Goal: Find contact information: Find contact information

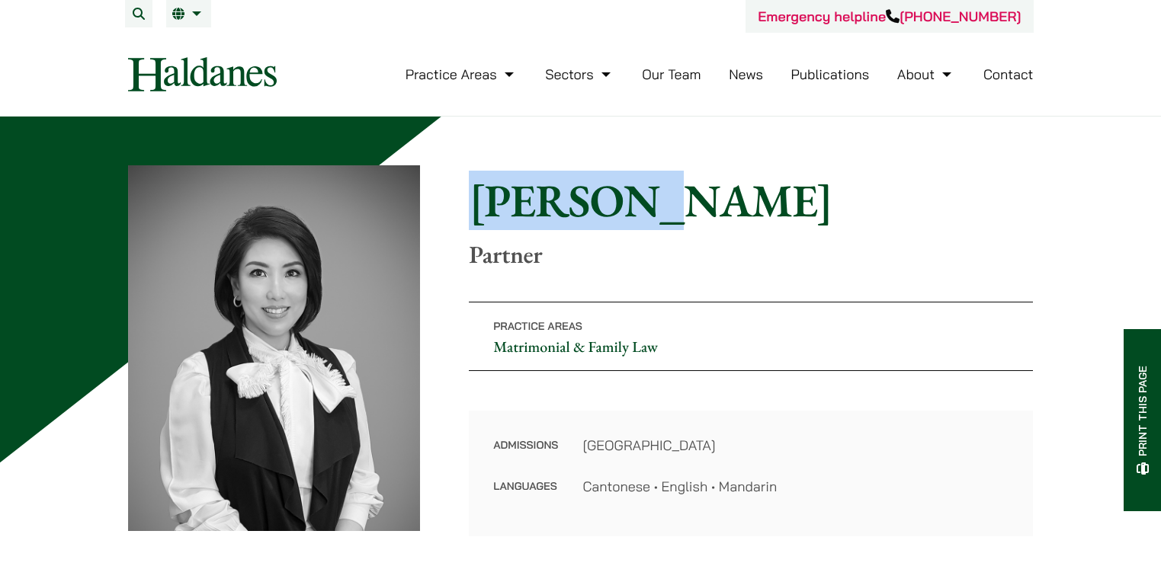
drag, startPoint x: 476, startPoint y: 200, endPoint x: 610, endPoint y: 201, distance: 134.1
click at [607, 200] on h1 "[PERSON_NAME]" at bounding box center [751, 200] width 564 height 55
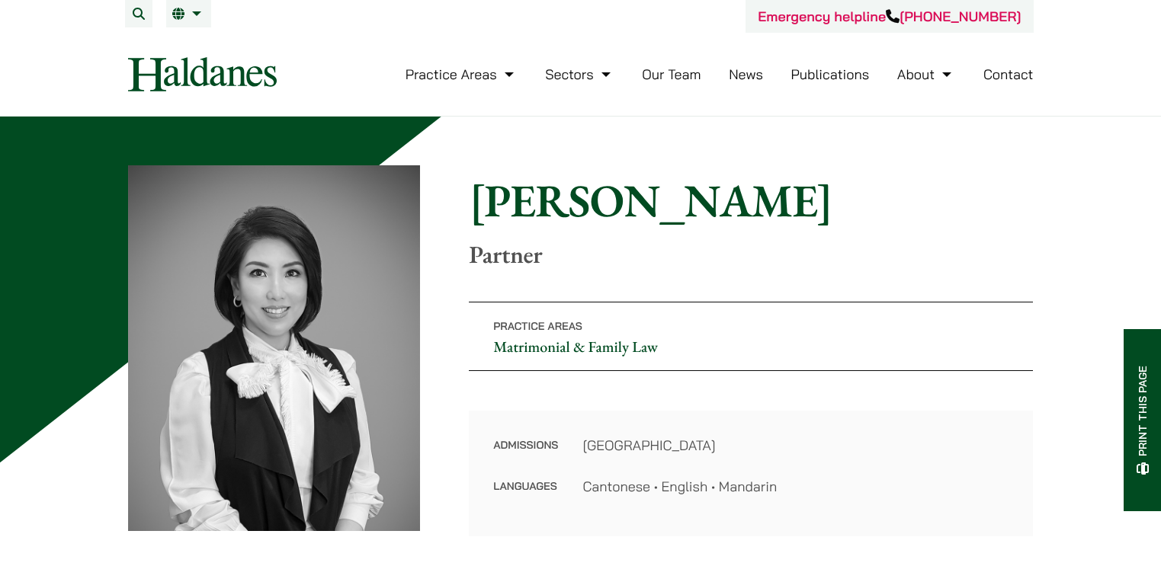
click at [643, 210] on h1 "Elsie Liu" at bounding box center [751, 200] width 564 height 55
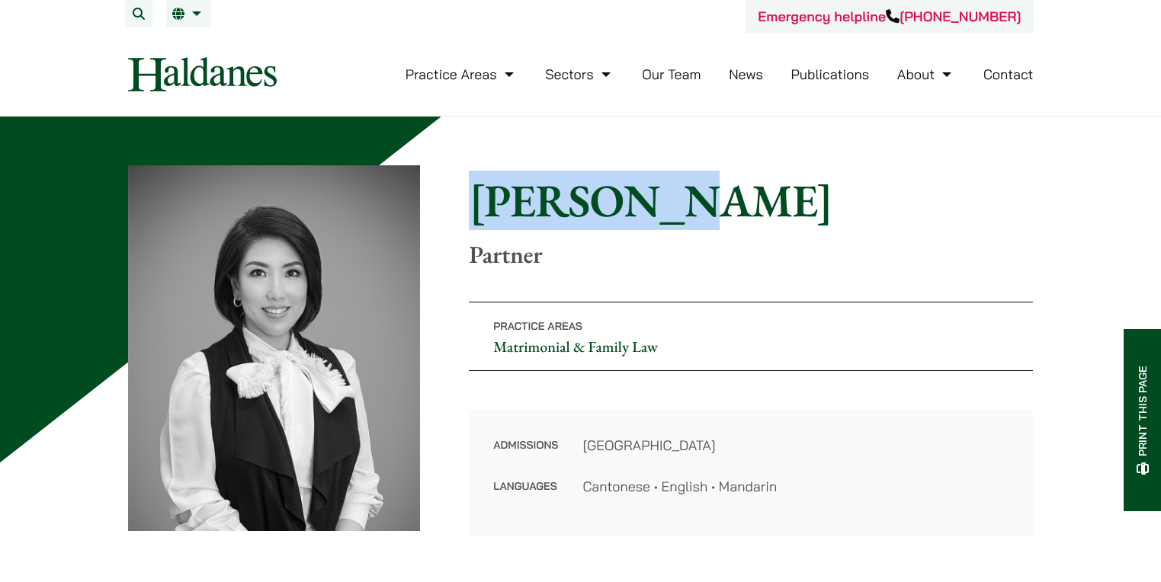
drag, startPoint x: 634, startPoint y: 206, endPoint x: 462, endPoint y: 201, distance: 172.3
click at [462, 201] on div "Home » Lawyers » Elsie Liu Elsie Liu Partner Practice Areas Matrimonial & Famil…" at bounding box center [580, 350] width 905 height 371
click at [473, 198] on h1 "Elsie Liu" at bounding box center [751, 200] width 564 height 55
click at [473, 197] on h1 "Elsie Liu" at bounding box center [751, 200] width 564 height 55
drag, startPoint x: 472, startPoint y: 198, endPoint x: 660, endPoint y: 203, distance: 188.3
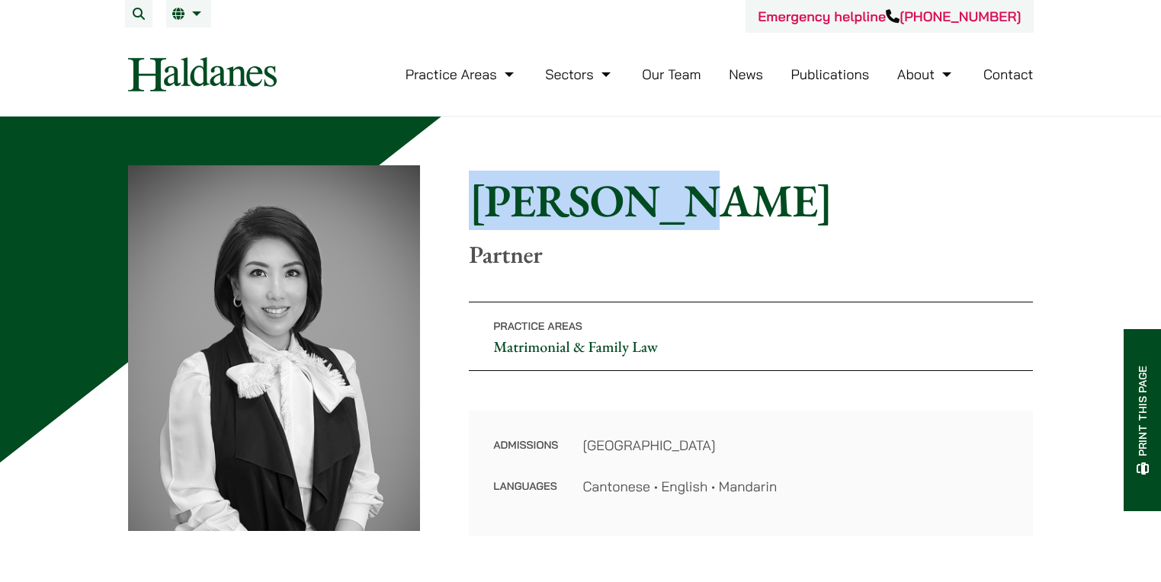
click at [660, 203] on h1 "Elsie Liu" at bounding box center [751, 200] width 564 height 55
click at [652, 207] on h1 "Elsie Liu" at bounding box center [751, 200] width 564 height 55
drag, startPoint x: 639, startPoint y: 207, endPoint x: 470, endPoint y: 211, distance: 168.5
click at [445, 210] on div "Home » Lawyers » Elsie Liu Elsie Liu Partner Practice Areas Matrimonial & Famil…" at bounding box center [580, 350] width 905 height 371
click at [482, 200] on h1 "Elsie Liu" at bounding box center [751, 200] width 564 height 55
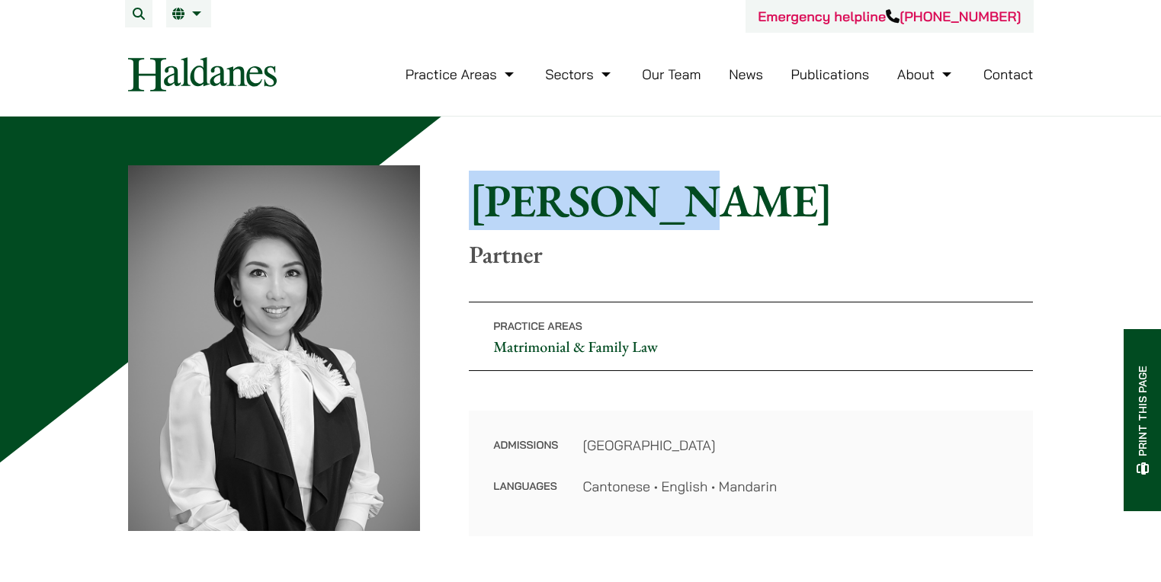
drag, startPoint x: 479, startPoint y: 200, endPoint x: 615, endPoint y: 203, distance: 136.4
click at [615, 203] on h1 "Elsie Liu" at bounding box center [751, 200] width 564 height 55
click at [630, 207] on h1 "Elsie Liu" at bounding box center [751, 200] width 564 height 55
drag, startPoint x: 630, startPoint y: 207, endPoint x: 446, endPoint y: 212, distance: 183.7
click at [446, 212] on div "Home » Lawyers » Elsie Liu Elsie Liu Partner Practice Areas Matrimonial & Famil…" at bounding box center [580, 350] width 905 height 371
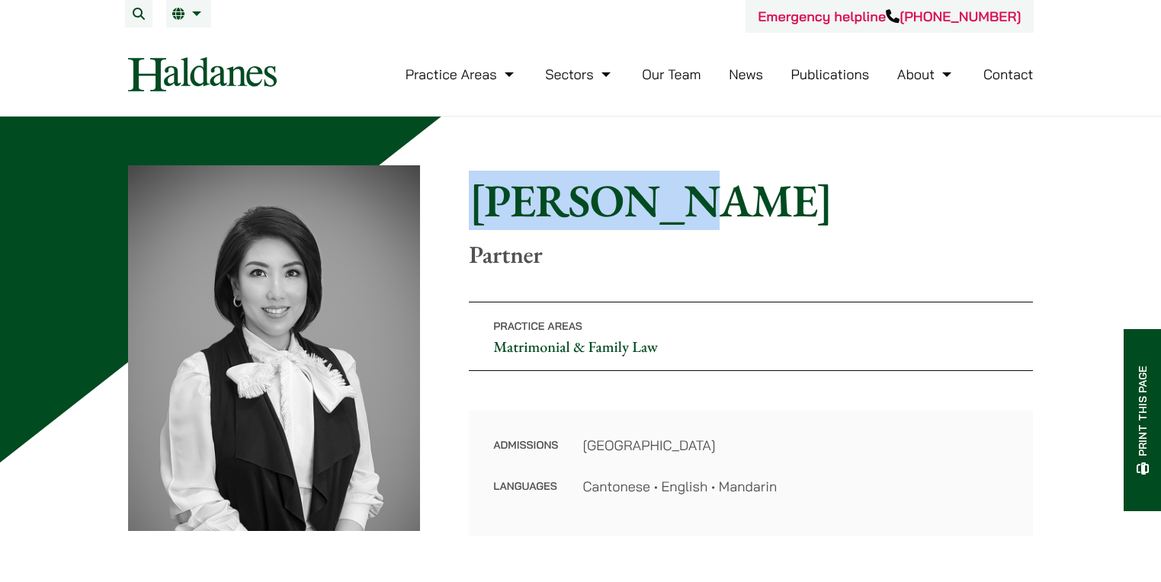
click at [475, 213] on h1 "Elsie Liu" at bounding box center [751, 200] width 564 height 55
drag, startPoint x: 474, startPoint y: 209, endPoint x: 661, endPoint y: 216, distance: 186.9
click at [661, 216] on h1 "Elsie Liu" at bounding box center [751, 200] width 564 height 55
click at [752, 218] on h1 "Elsie Liu" at bounding box center [751, 200] width 564 height 55
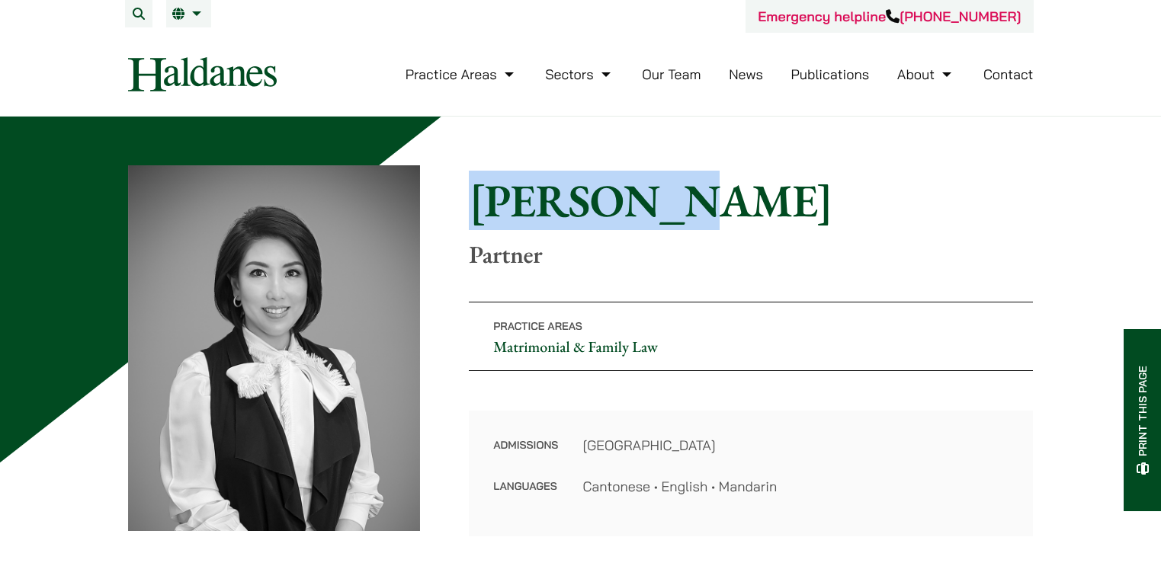
drag, startPoint x: 687, startPoint y: 210, endPoint x: 474, endPoint y: 195, distance: 213.9
click at [474, 195] on h1 "Elsie Liu" at bounding box center [751, 200] width 564 height 55
click at [476, 202] on h1 "Elsie Liu" at bounding box center [751, 200] width 564 height 55
drag, startPoint x: 473, startPoint y: 200, endPoint x: 685, endPoint y: 205, distance: 212.7
click at [685, 205] on h1 "Elsie Liu" at bounding box center [751, 200] width 564 height 55
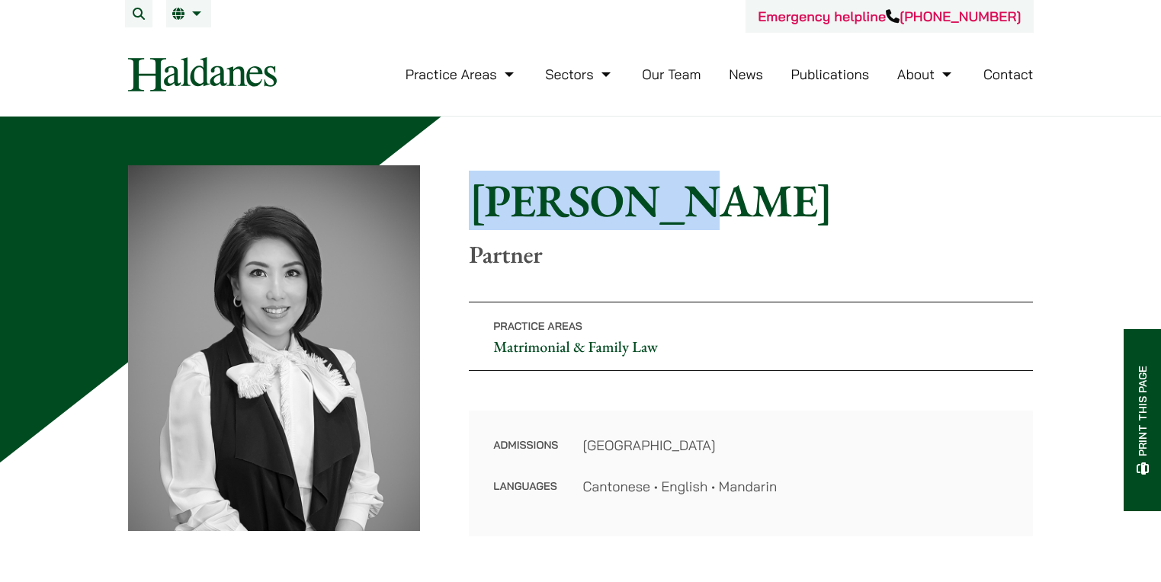
click at [683, 207] on h1 "Elsie Liu" at bounding box center [751, 200] width 564 height 55
drag, startPoint x: 659, startPoint y: 207, endPoint x: 517, endPoint y: 219, distance: 142.2
click at [470, 210] on h1 "Elsie Liu" at bounding box center [751, 200] width 564 height 55
click at [644, 214] on h1 "Elsie Liu" at bounding box center [751, 200] width 564 height 55
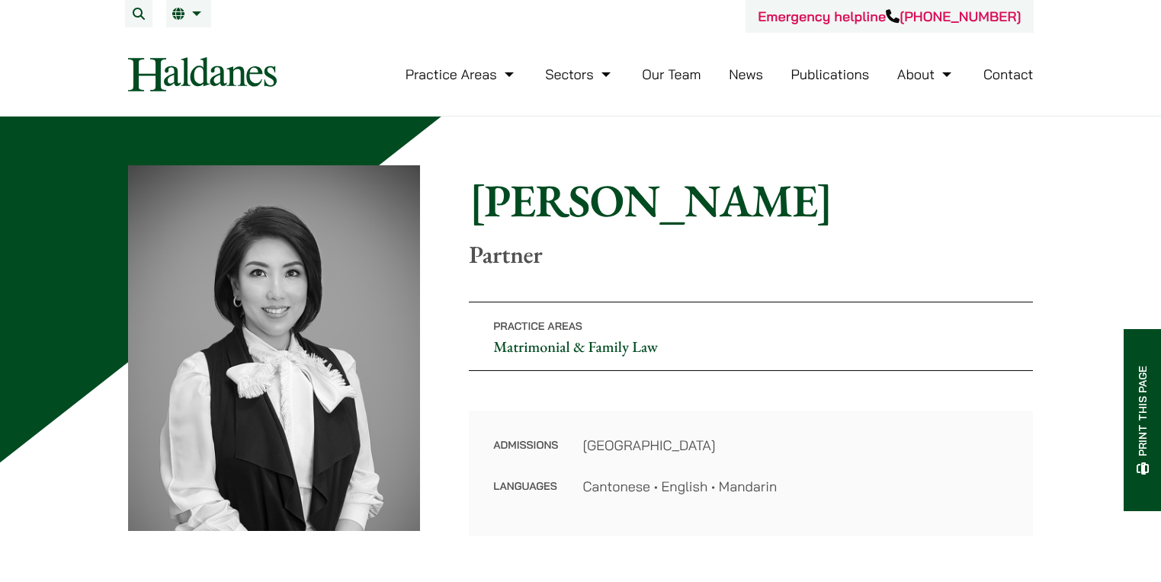
click at [518, 179] on h1 "Elsie Liu" at bounding box center [751, 200] width 564 height 55
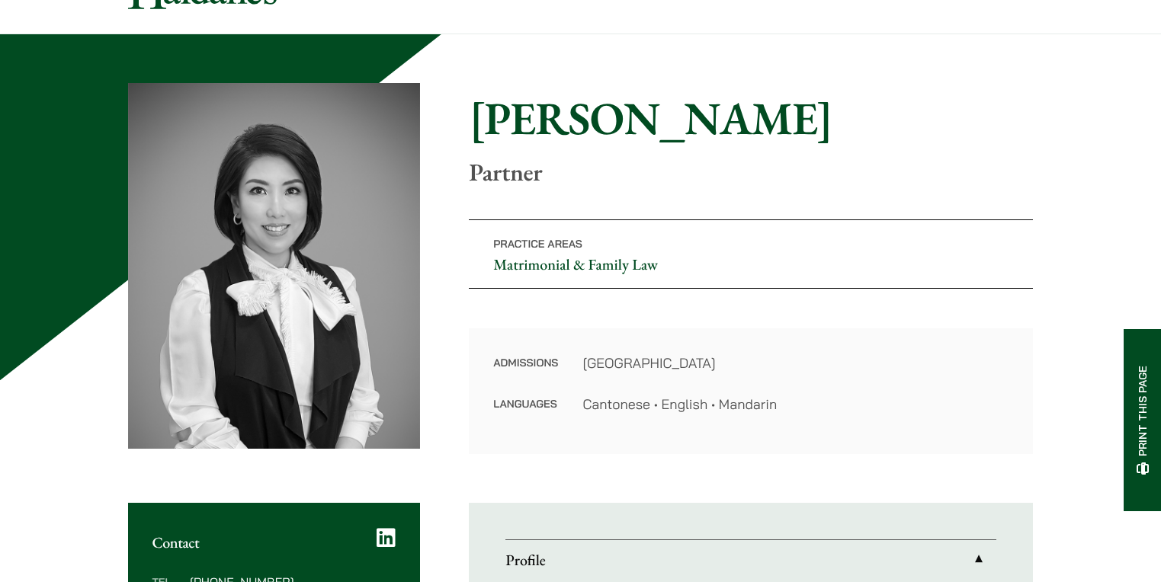
scroll to position [76, 0]
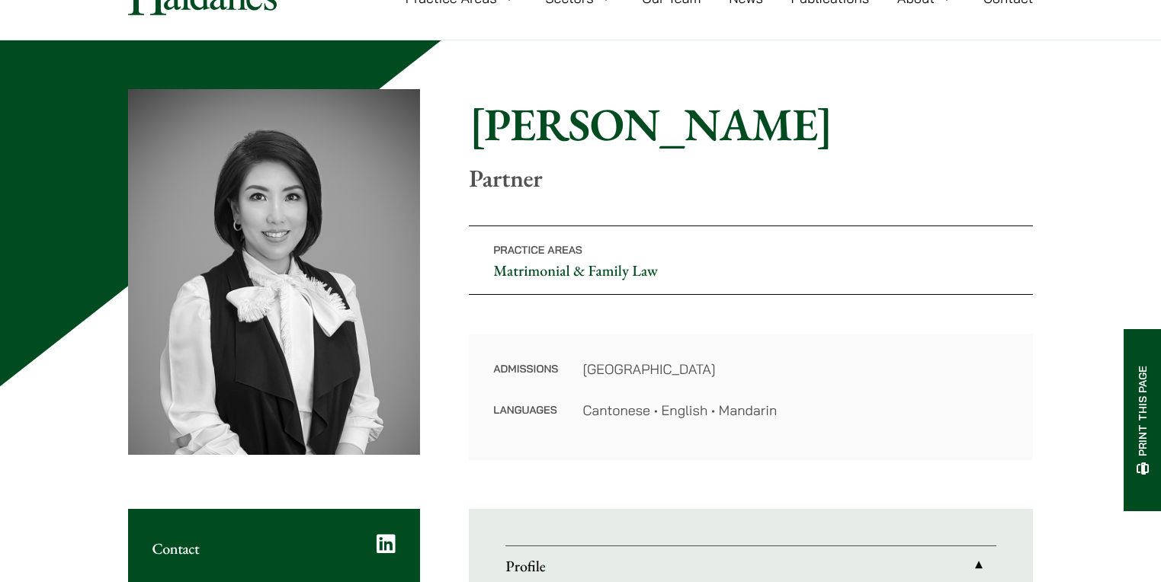
drag, startPoint x: 496, startPoint y: 365, endPoint x: 810, endPoint y: 416, distance: 318.1
click at [810, 416] on dl "Admissions Hong Kong Languages Cantonese • English • Mandarin" at bounding box center [750, 390] width 515 height 62
click at [806, 416] on dd "Cantonese • English • Mandarin" at bounding box center [795, 410] width 426 height 21
drag, startPoint x: 803, startPoint y: 415, endPoint x: 474, endPoint y: 135, distance: 432.0
click at [466, 132] on div "Home » Lawyers » Elsie Liu Elsie Liu Partner Practice Areas Matrimonial & Famil…" at bounding box center [580, 274] width 905 height 371
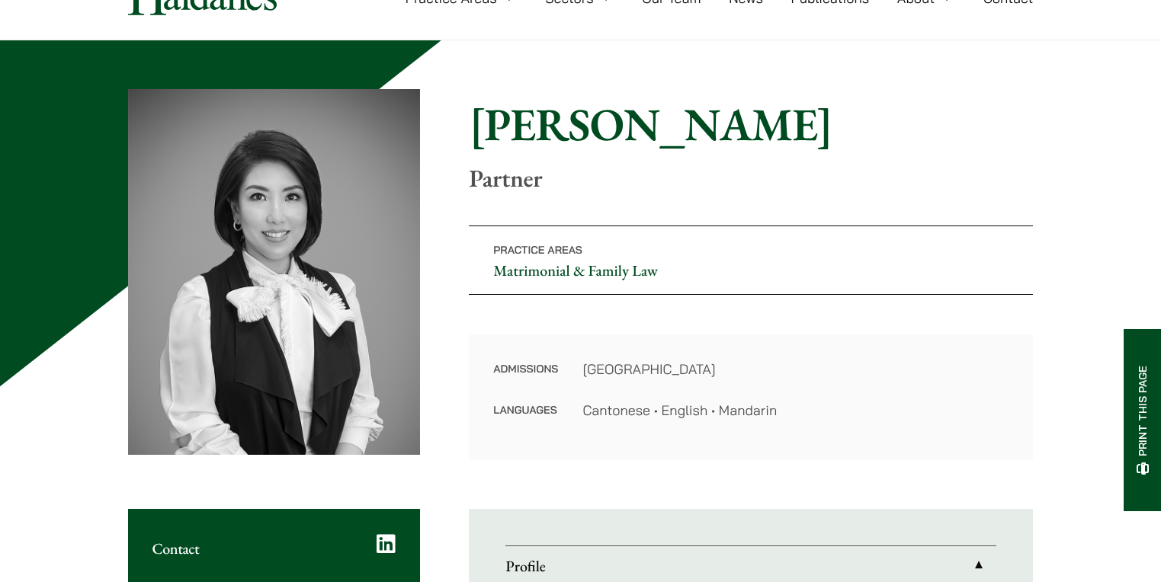
click at [481, 203] on div "Home » Lawyers » Elsie Liu Elsie Liu Partner Practice Areas Matrimonial & Famil…" at bounding box center [580, 274] width 905 height 371
click at [468, 136] on div "Home » Lawyers » Elsie Liu Elsie Liu Partner Practice Areas Matrimonial & Famil…" at bounding box center [580, 274] width 905 height 371
click at [474, 126] on h1 "Elsie Liu" at bounding box center [751, 124] width 564 height 55
drag, startPoint x: 475, startPoint y: 126, endPoint x: 827, endPoint y: 433, distance: 467.3
click at [827, 433] on div "Home » Lawyers » Elsie Liu Elsie Liu Partner Practice Areas Matrimonial & Famil…" at bounding box center [580, 274] width 905 height 371
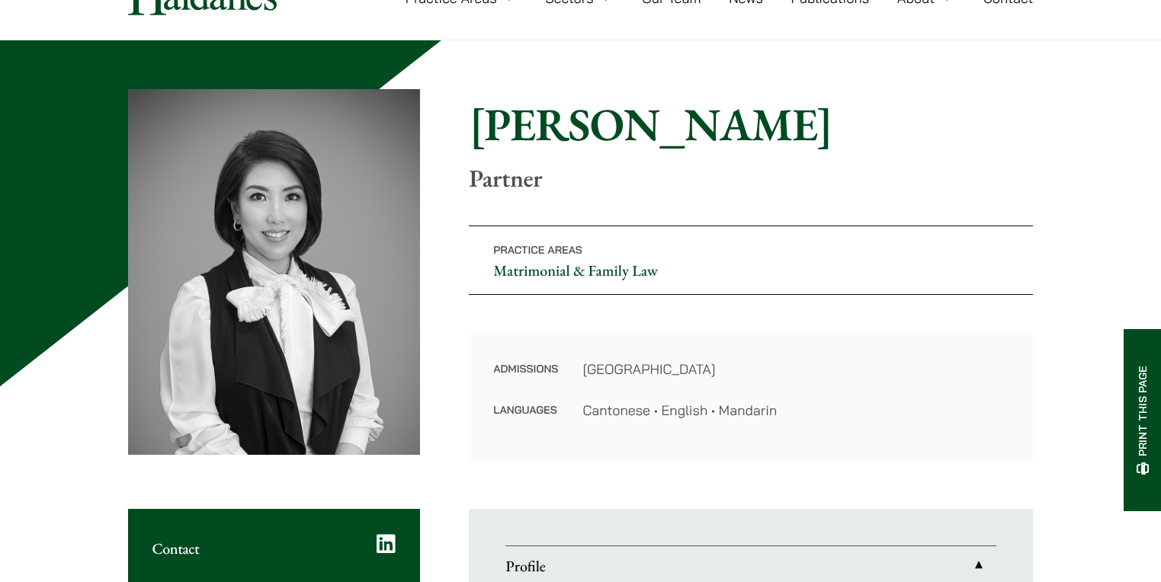
click at [822, 426] on div "Admissions Hong Kong Languages Cantonese • English • Mandarin" at bounding box center [751, 398] width 564 height 126
click at [813, 418] on dd "Cantonese • English • Mandarin" at bounding box center [795, 410] width 426 height 21
drag, startPoint x: 671, startPoint y: 384, endPoint x: 457, endPoint y: 131, distance: 331.5
click at [457, 136] on div "Home » Lawyers » Elsie Liu Elsie Liu Partner Practice Areas Matrimonial & Famil…" at bounding box center [580, 274] width 905 height 371
click at [460, 124] on div "Home » Lawyers » Elsie Liu Elsie Liu Partner Practice Areas Matrimonial & Famil…" at bounding box center [580, 274] width 905 height 371
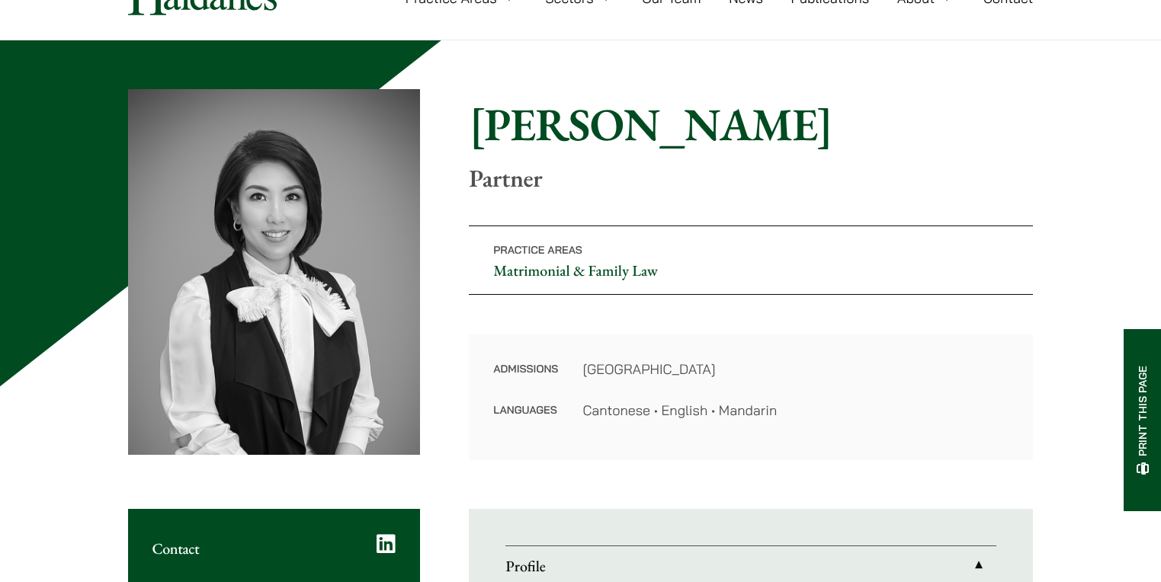
click at [473, 127] on h1 "Elsie Liu" at bounding box center [751, 124] width 564 height 55
click at [473, 125] on h1 "Elsie Liu" at bounding box center [751, 124] width 564 height 55
drag, startPoint x: 475, startPoint y: 122, endPoint x: 847, endPoint y: 423, distance: 478.5
click at [848, 423] on div "Home » Lawyers » Elsie Liu Elsie Liu Partner Practice Areas Matrimonial & Famil…" at bounding box center [580, 274] width 905 height 371
click at [841, 422] on div "Admissions Hong Kong Languages Cantonese • English • Mandarin" at bounding box center [751, 398] width 564 height 126
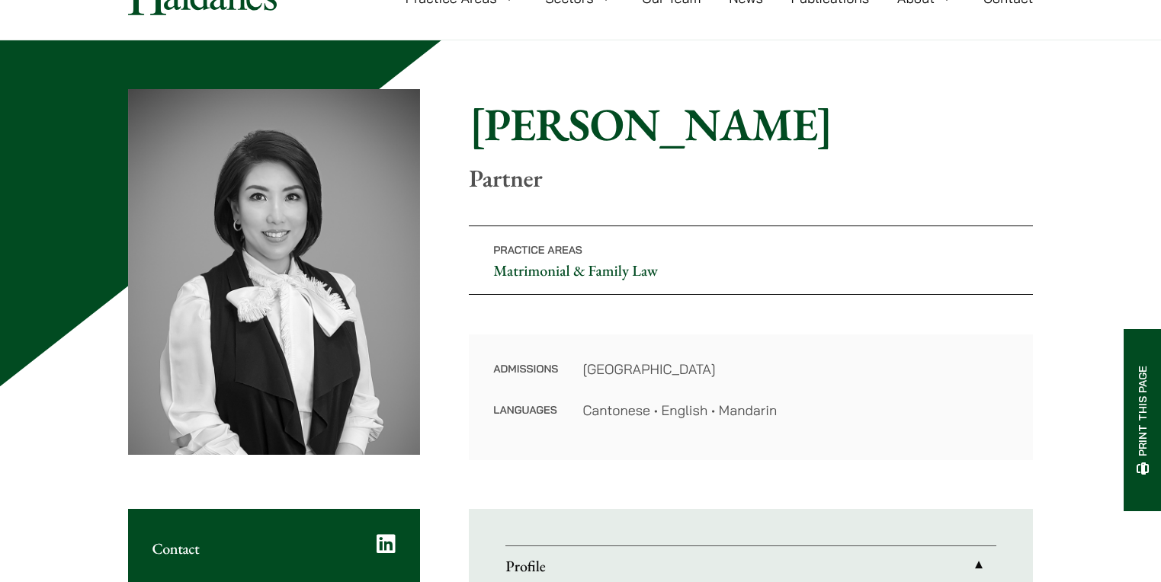
click at [809, 420] on dd "Cantonese • English • Mandarin" at bounding box center [795, 410] width 426 height 21
drag, startPoint x: 788, startPoint y: 421, endPoint x: 477, endPoint y: 139, distance: 419.8
click at [469, 135] on div "Home » Lawyers » Elsie Liu Elsie Liu Partner Practice Areas Matrimonial & Famil…" at bounding box center [580, 274] width 905 height 371
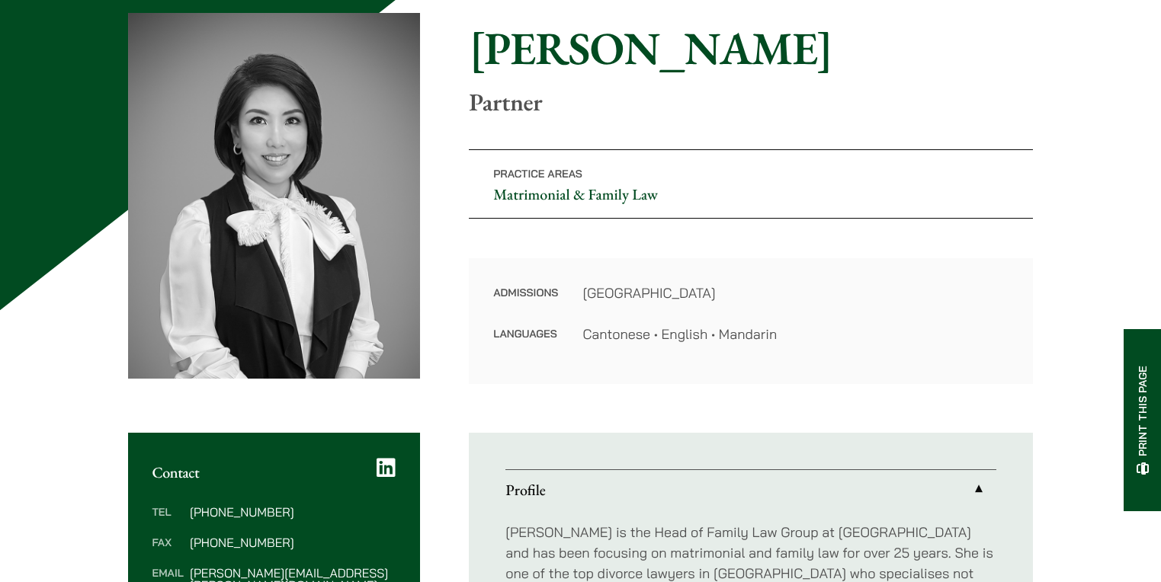
scroll to position [0, 0]
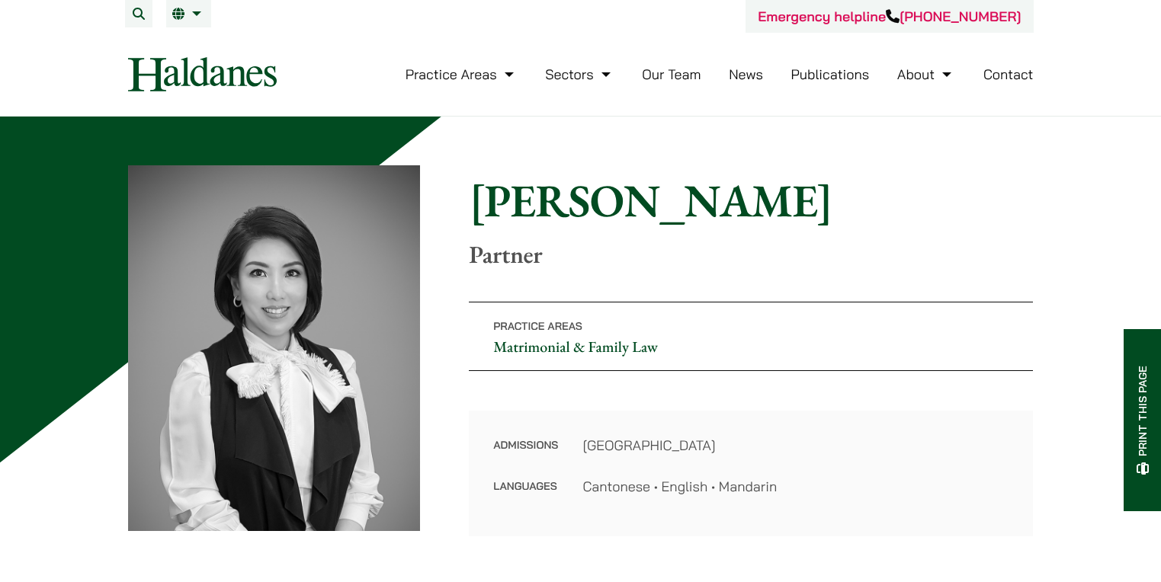
click at [1009, 73] on link "Contact" at bounding box center [1008, 75] width 50 height 18
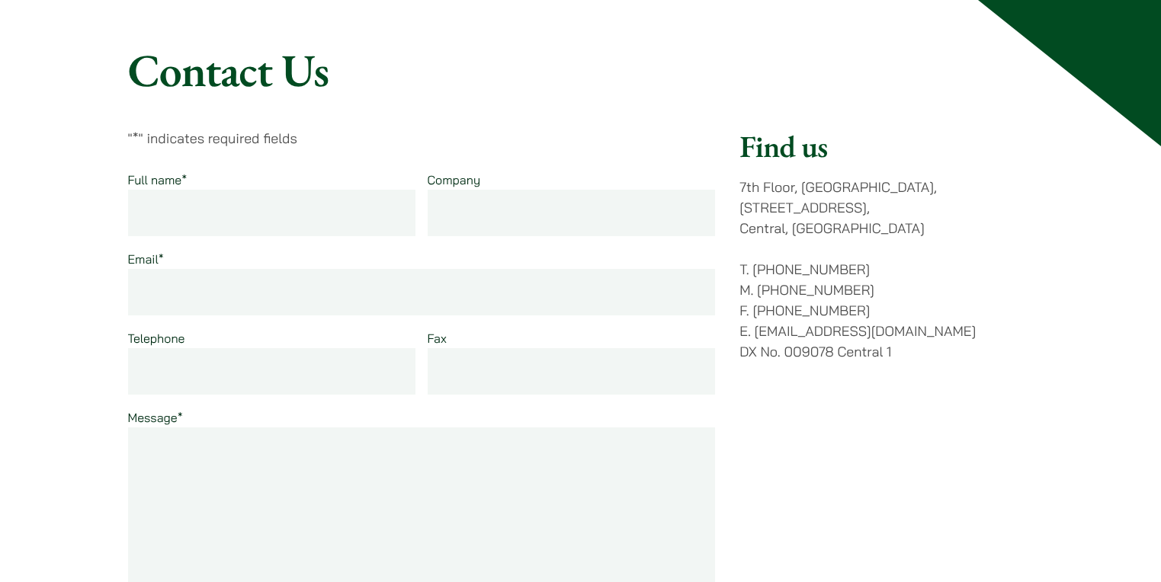
scroll to position [152, 0]
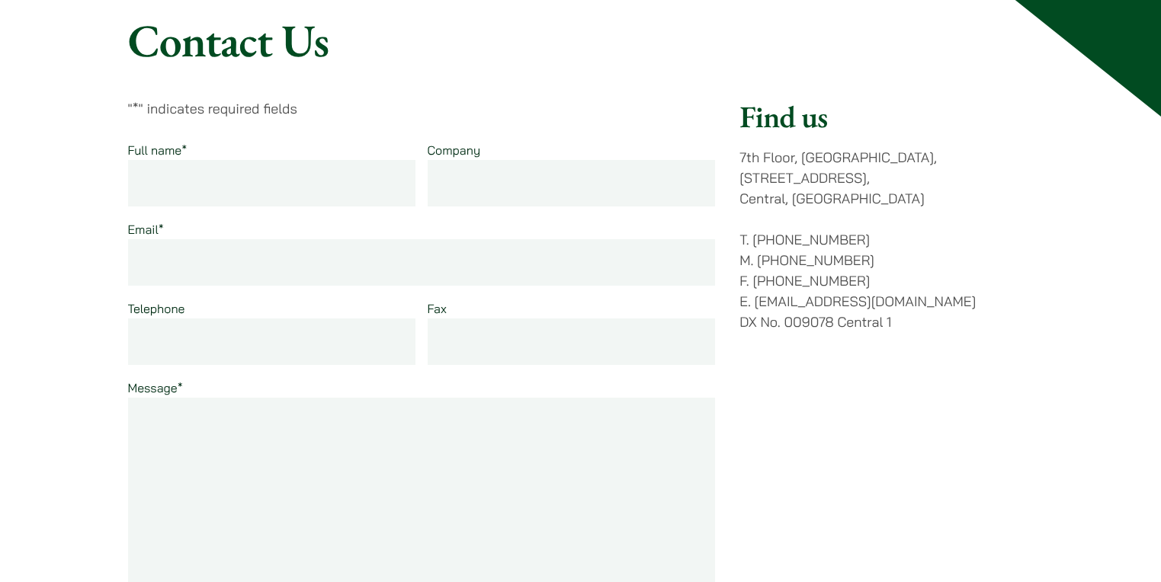
click at [818, 371] on div "Find us [STREET_ADDRESS] T. [PHONE_NUMBER] M. [PHONE_NUMBER] F. [PHONE_NUMBER] …" at bounding box center [885, 395] width 293 height 594
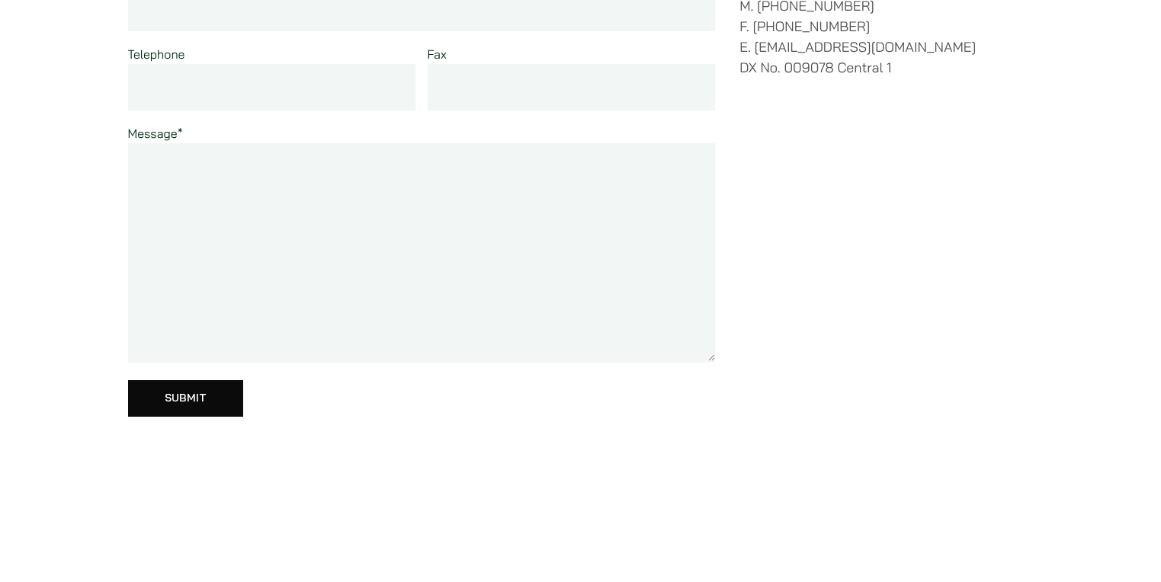
scroll to position [534, 0]
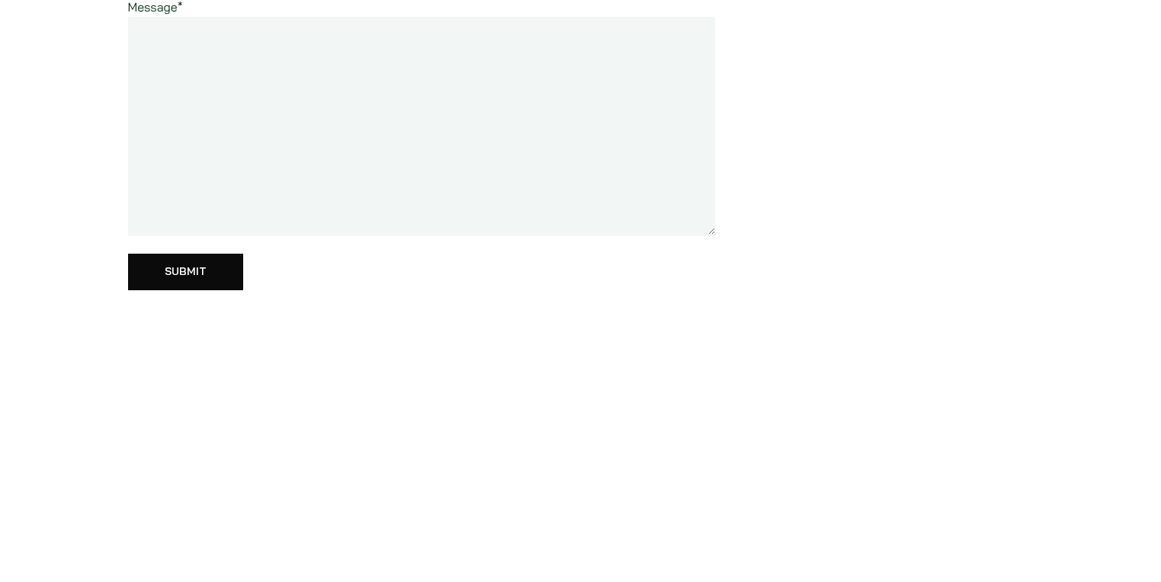
click at [56, 348] on div "Contact Us " * " indicates required fields Full name * Company Email * Telephon…" at bounding box center [580, 156] width 1161 height 1146
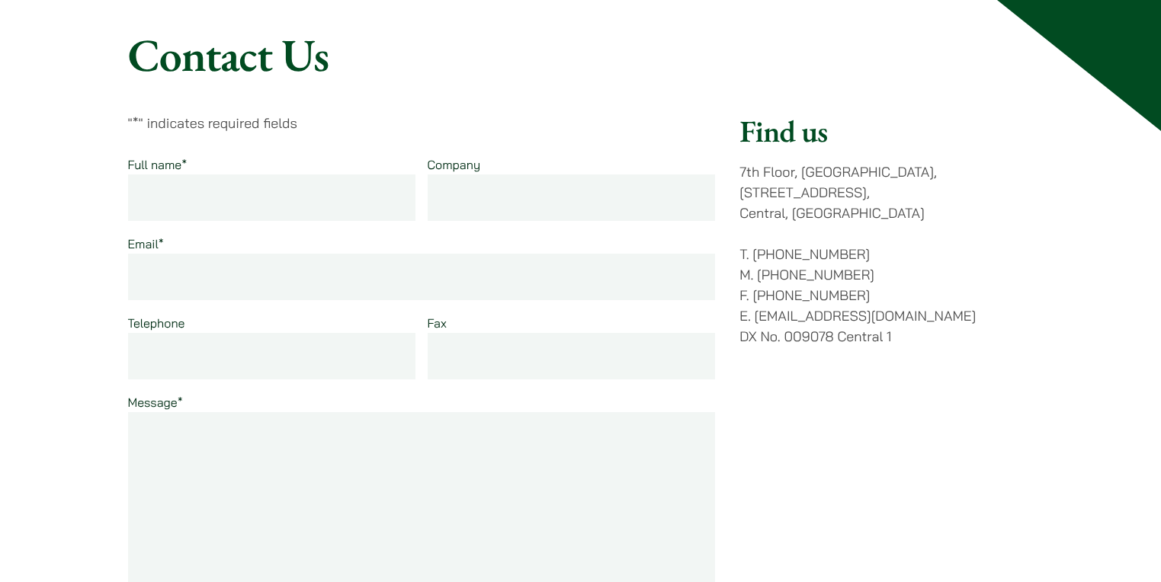
scroll to position [0, 0]
